Goal: Find specific page/section: Find specific page/section

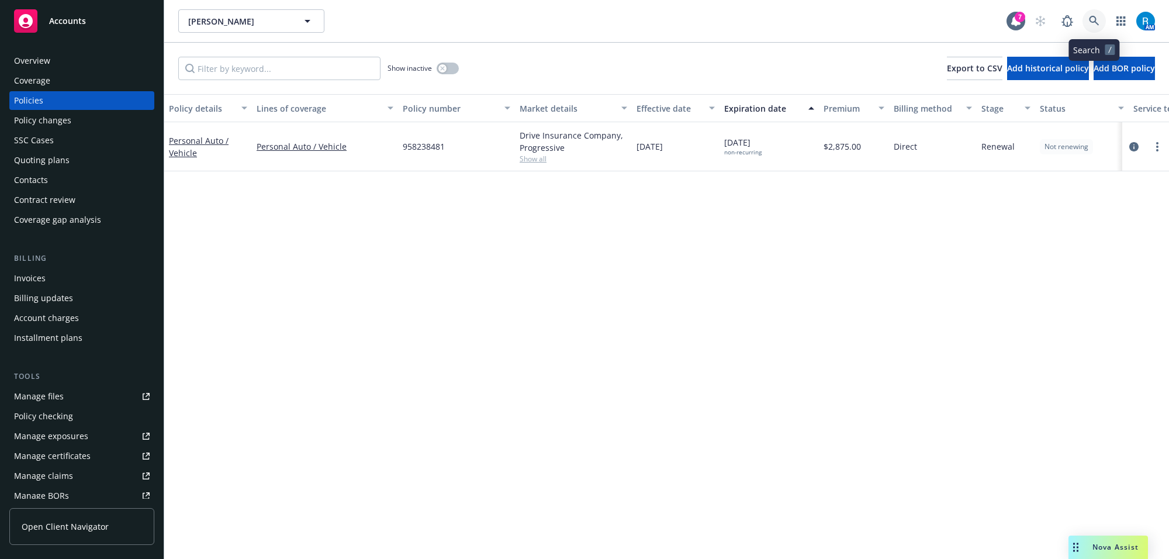
click at [1096, 25] on icon at bounding box center [1094, 21] width 11 height 11
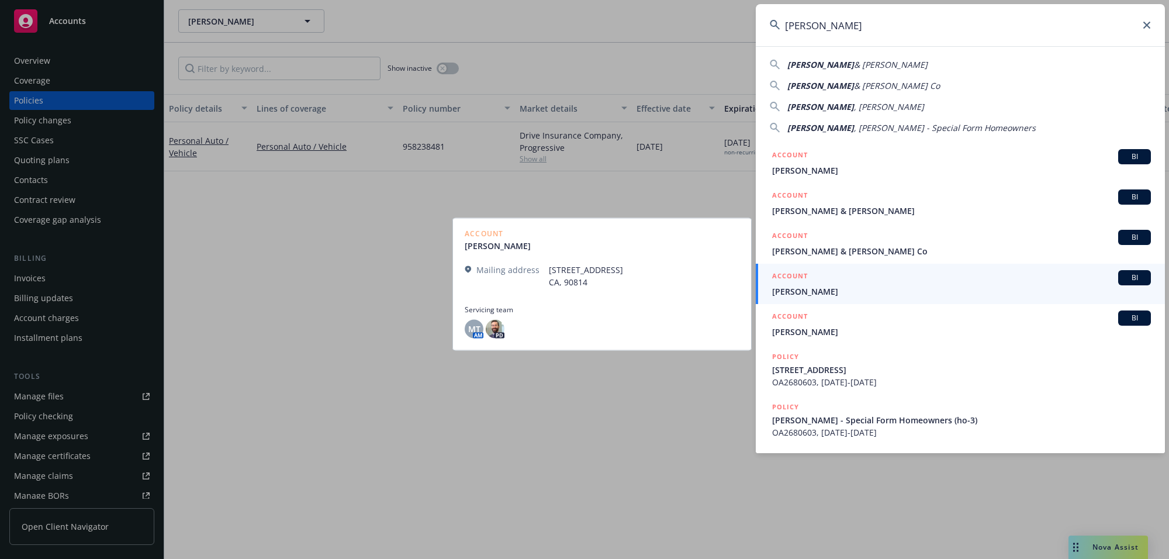
type input "[PERSON_NAME]"
click at [801, 288] on span "[PERSON_NAME]" at bounding box center [961, 291] width 379 height 12
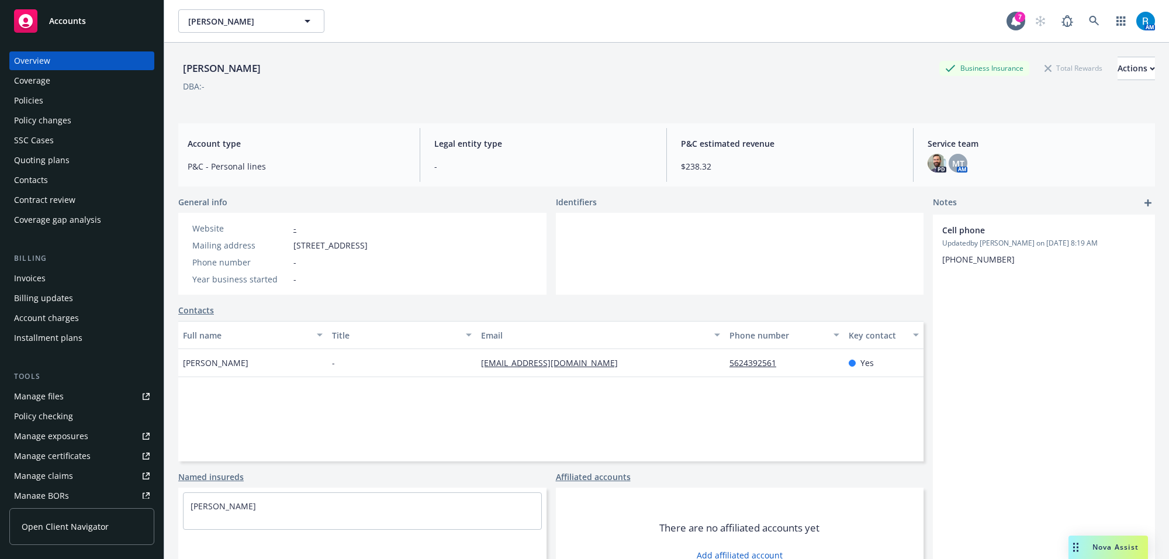
click at [30, 101] on div "Policies" at bounding box center [28, 100] width 29 height 19
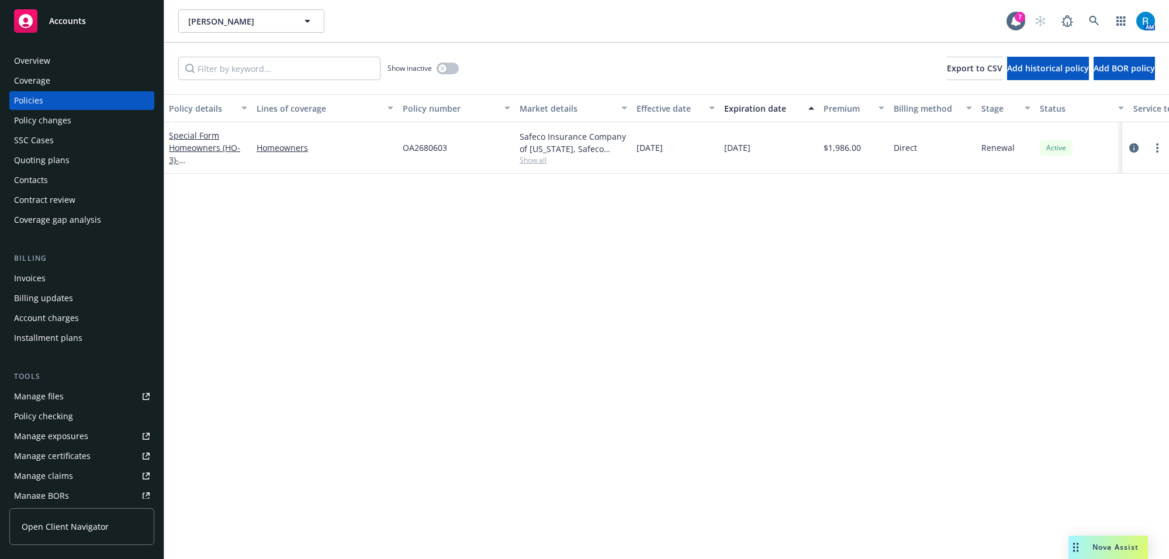
click at [35, 60] on div "Overview" at bounding box center [32, 60] width 36 height 19
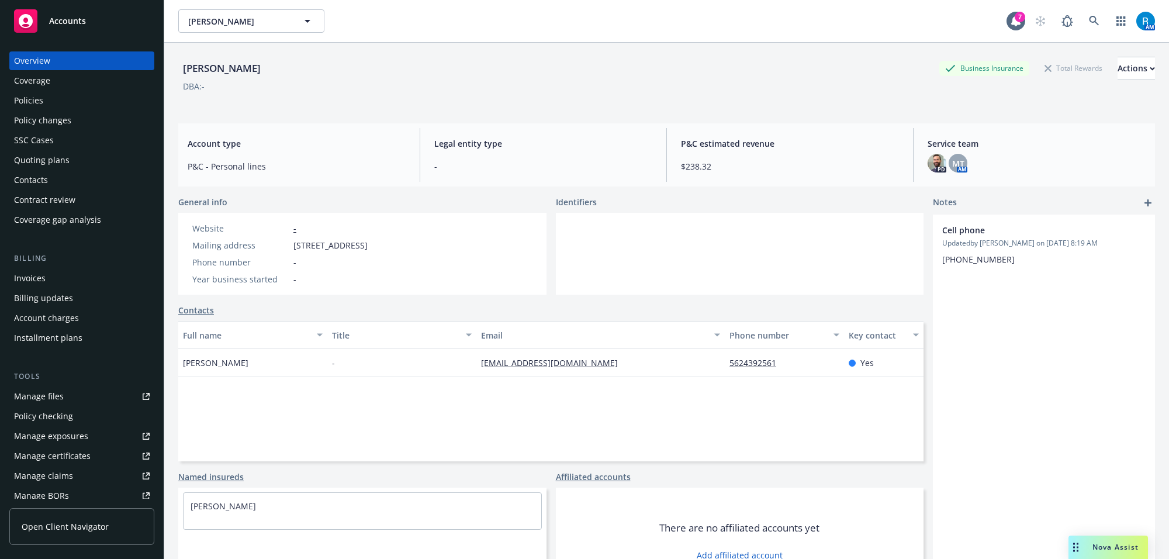
click at [60, 102] on div "Policies" at bounding box center [82, 100] width 136 height 19
